Goal: Find contact information: Find contact information

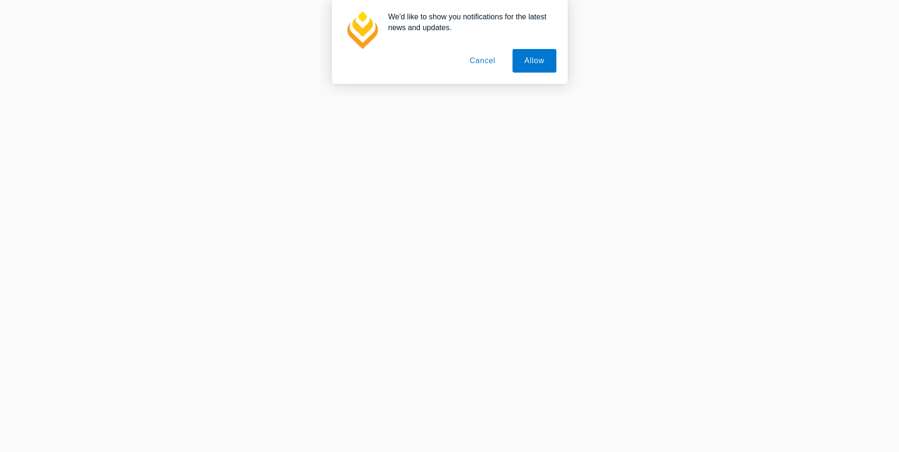
click at [482, 60] on button "Cancel" at bounding box center [483, 61] width 50 height 24
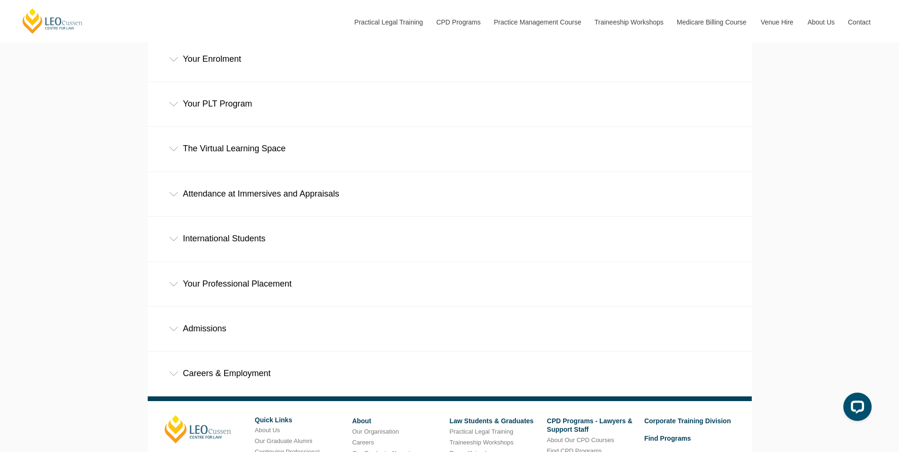
scroll to position [551, 0]
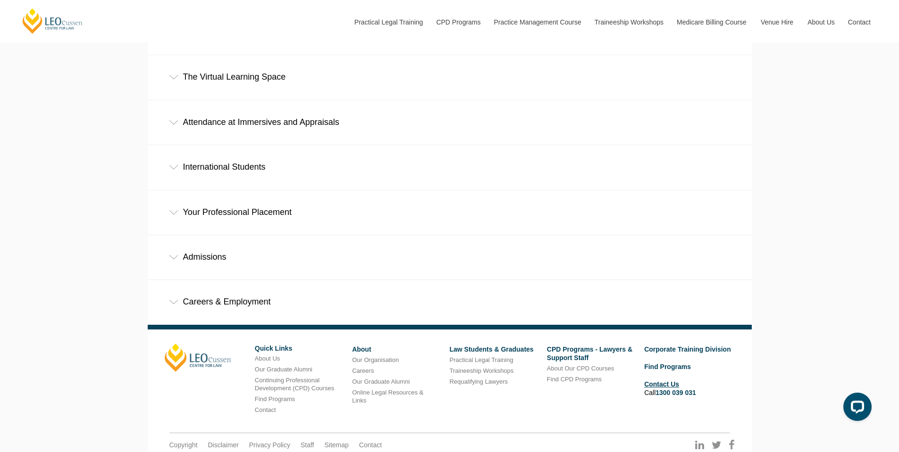
click at [669, 381] on link "Contact Us" at bounding box center [661, 385] width 35 height 8
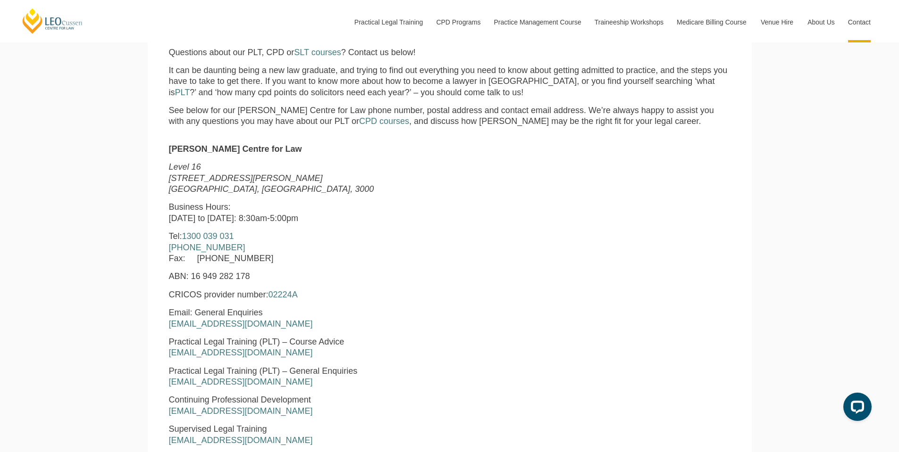
scroll to position [315, 0]
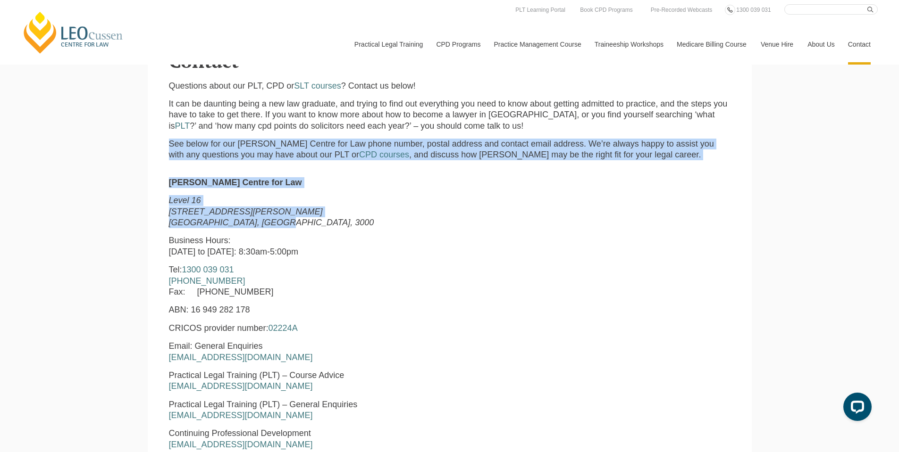
drag, startPoint x: 264, startPoint y: 226, endPoint x: 141, endPoint y: 146, distance: 147.3
